Goal: Download file/media

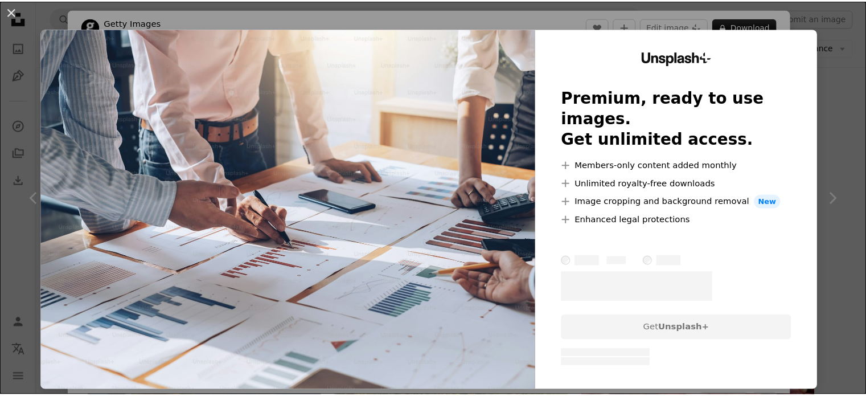
scroll to position [421, 0]
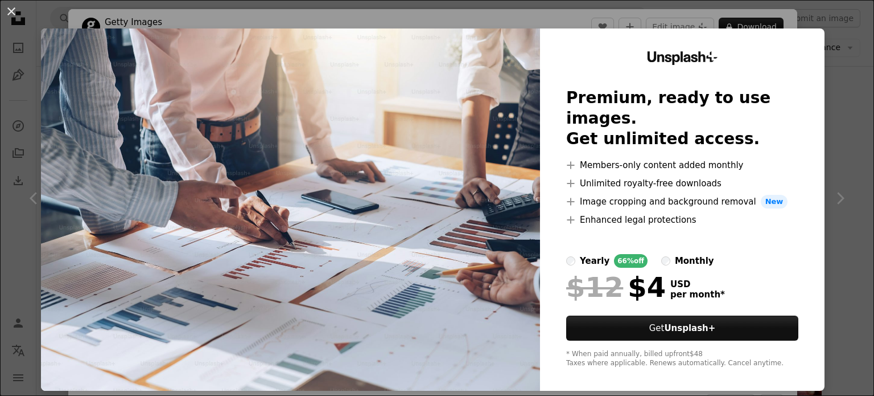
click at [836, 137] on div "An X shape Unsplash+ Premium, ready to use images. Get unlimited access. A plus…" at bounding box center [437, 198] width 874 height 396
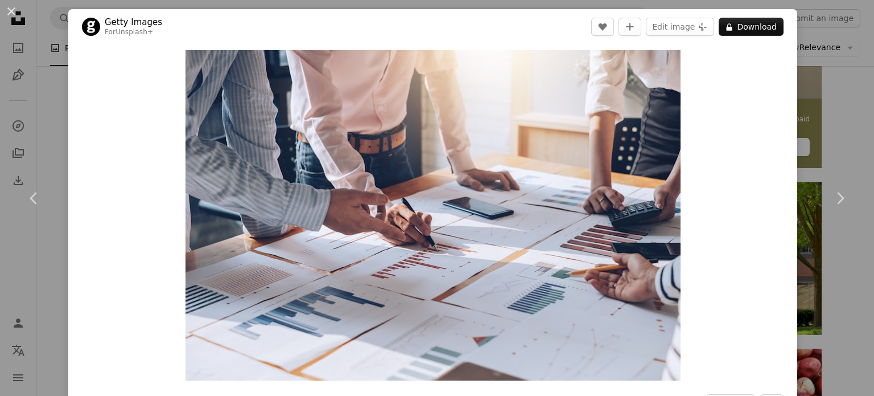
click at [832, 124] on div "An X shape Chevron left Chevron right Getty Images For Unsplash+ A heart A plus…" at bounding box center [437, 198] width 874 height 396
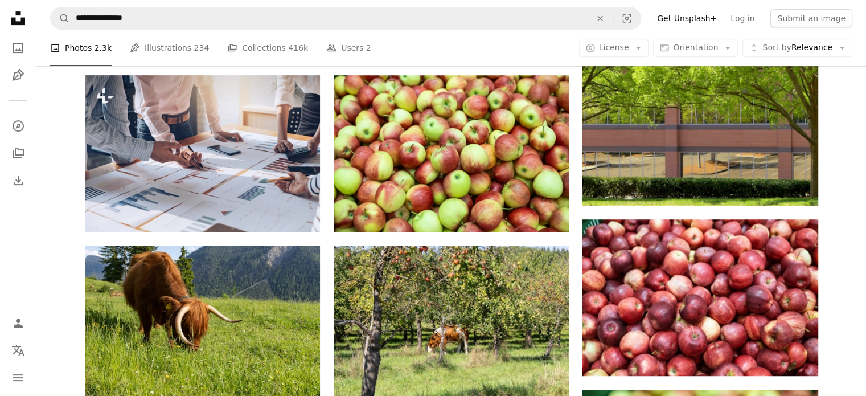
scroll to position [555, 0]
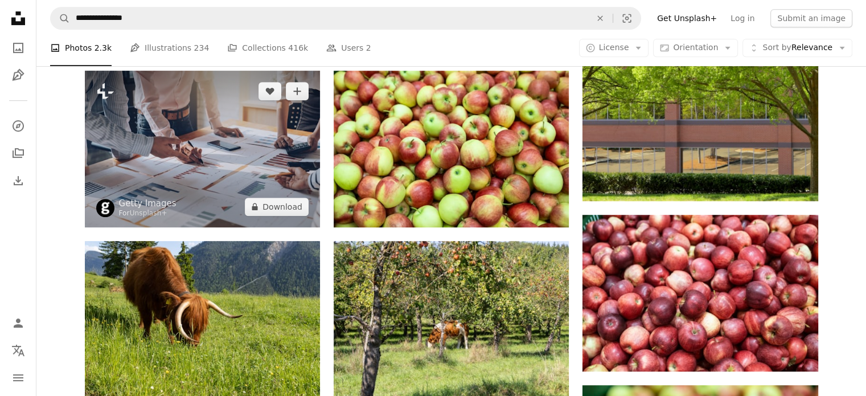
click at [214, 178] on img at bounding box center [202, 149] width 235 height 157
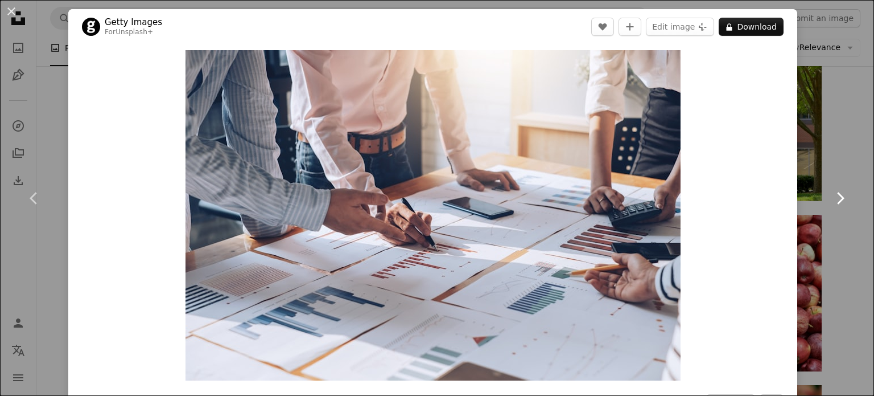
click at [823, 143] on link "Chevron right" at bounding box center [840, 197] width 68 height 109
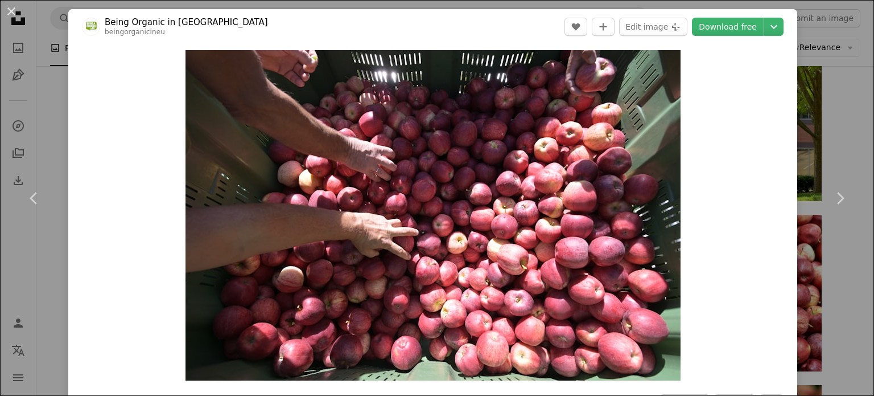
click at [845, 96] on div "An X shape Chevron left Chevron right Being Organic in [GEOGRAPHIC_DATA] beingo…" at bounding box center [437, 198] width 874 height 396
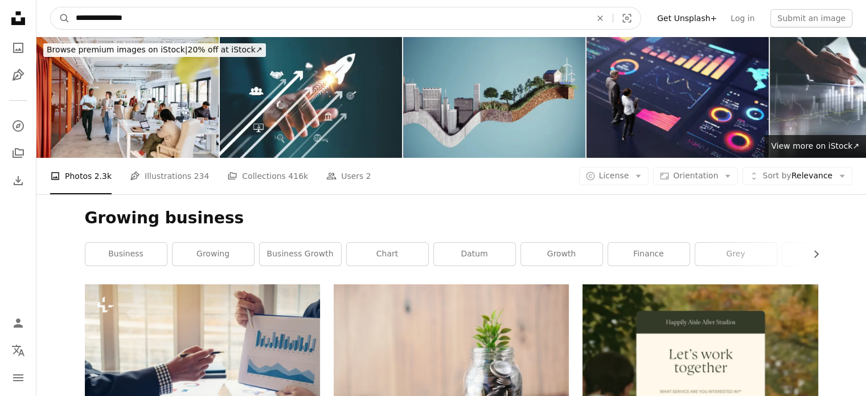
drag, startPoint x: 146, startPoint y: 18, endPoint x: 0, endPoint y: 5, distance: 146.3
type input "*****"
click button "A magnifying glass" at bounding box center [60, 18] width 19 height 22
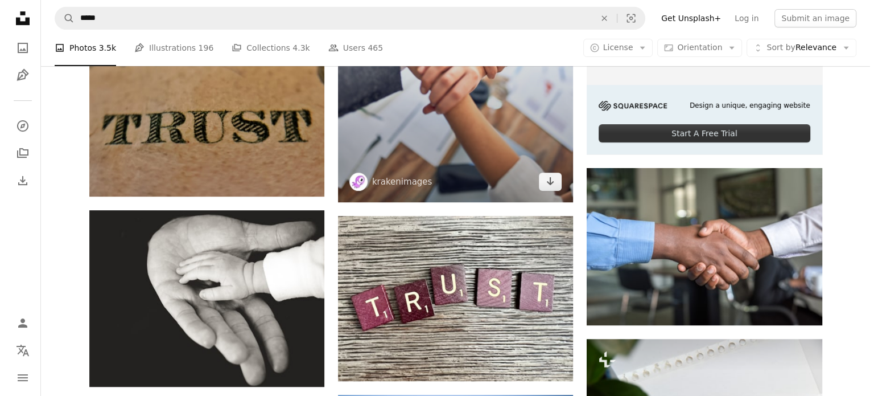
scroll to position [434, 0]
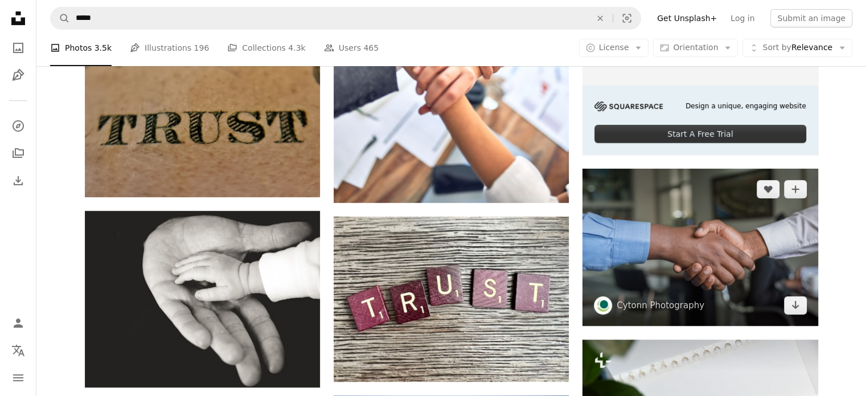
click at [738, 252] on img at bounding box center [699, 246] width 235 height 157
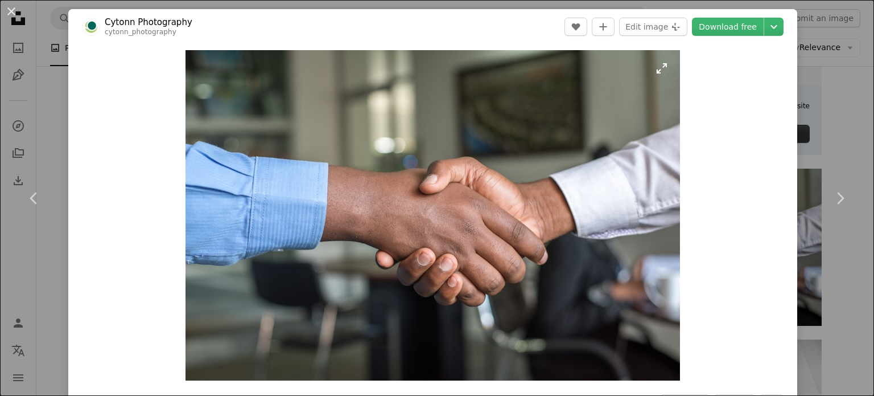
drag, startPoint x: 583, startPoint y: 142, endPoint x: 473, endPoint y: 138, distance: 109.9
click at [473, 138] on img "Zoom in on this image" at bounding box center [433, 215] width 495 height 330
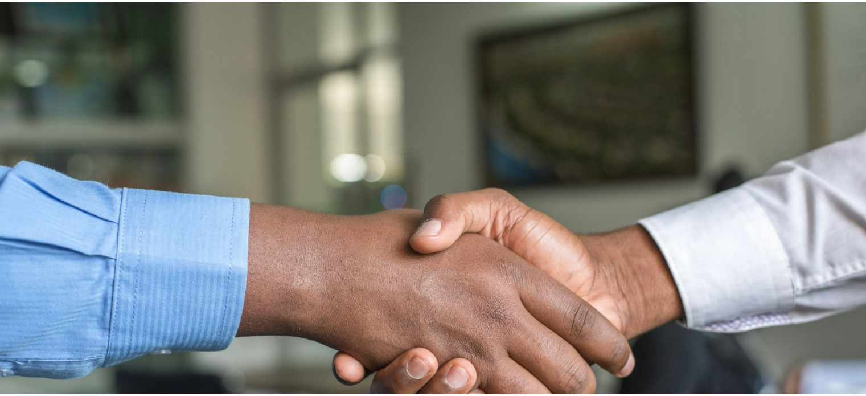
scroll to position [88, 0]
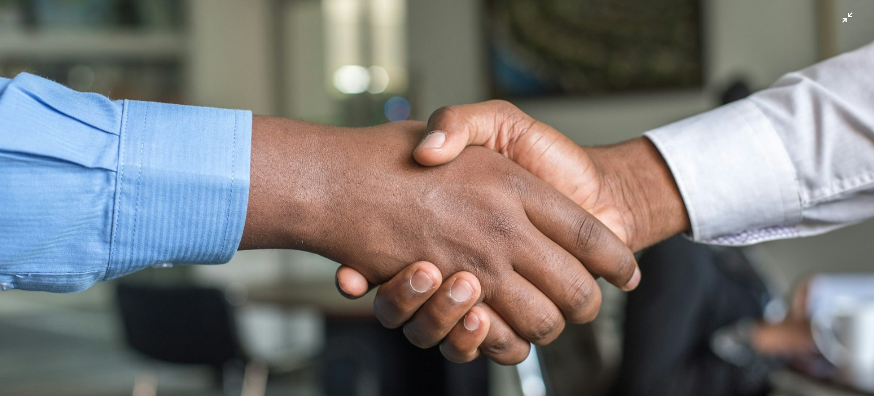
click at [426, 45] on img "Zoom out on this image" at bounding box center [436, 203] width 875 height 585
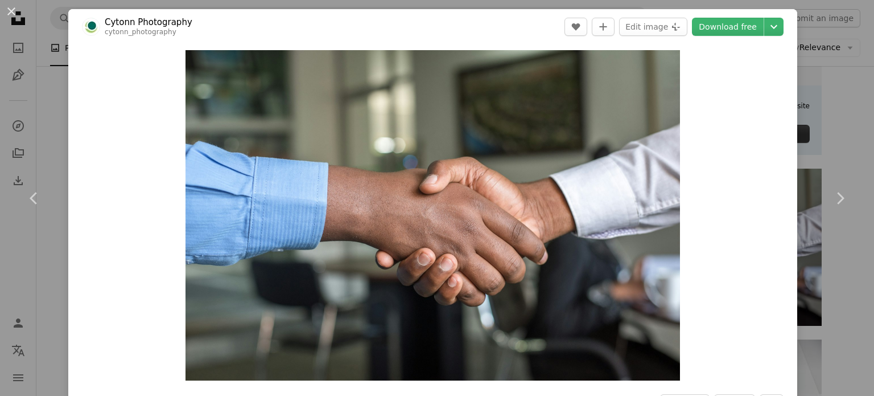
click at [58, 56] on div "An X shape Chevron left Chevron right Cytonn Photography cytonn_photography A h…" at bounding box center [437, 198] width 874 height 396
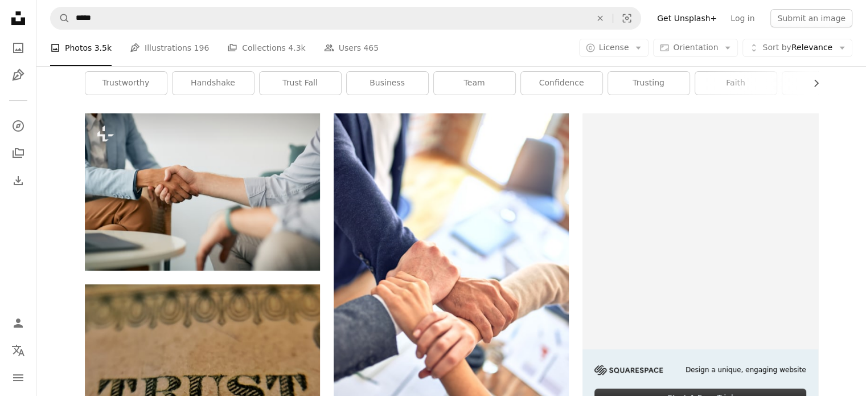
scroll to position [168, 0]
